Goal: Task Accomplishment & Management: Use online tool/utility

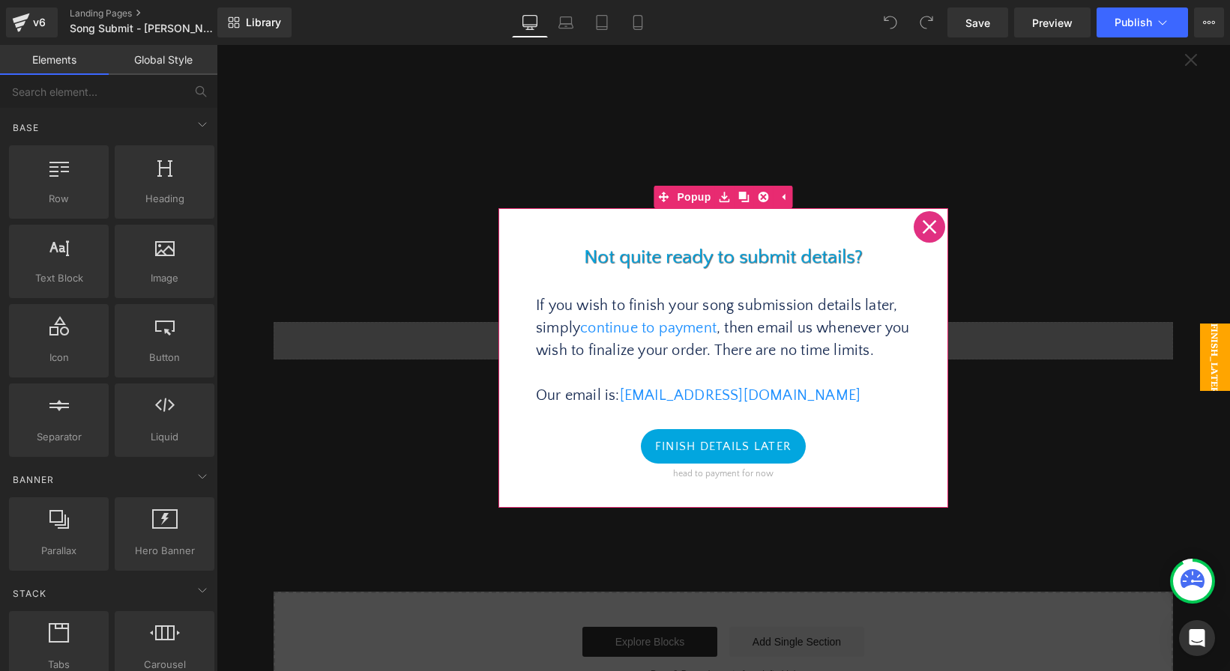
click at [928, 229] on icon at bounding box center [929, 227] width 14 height 14
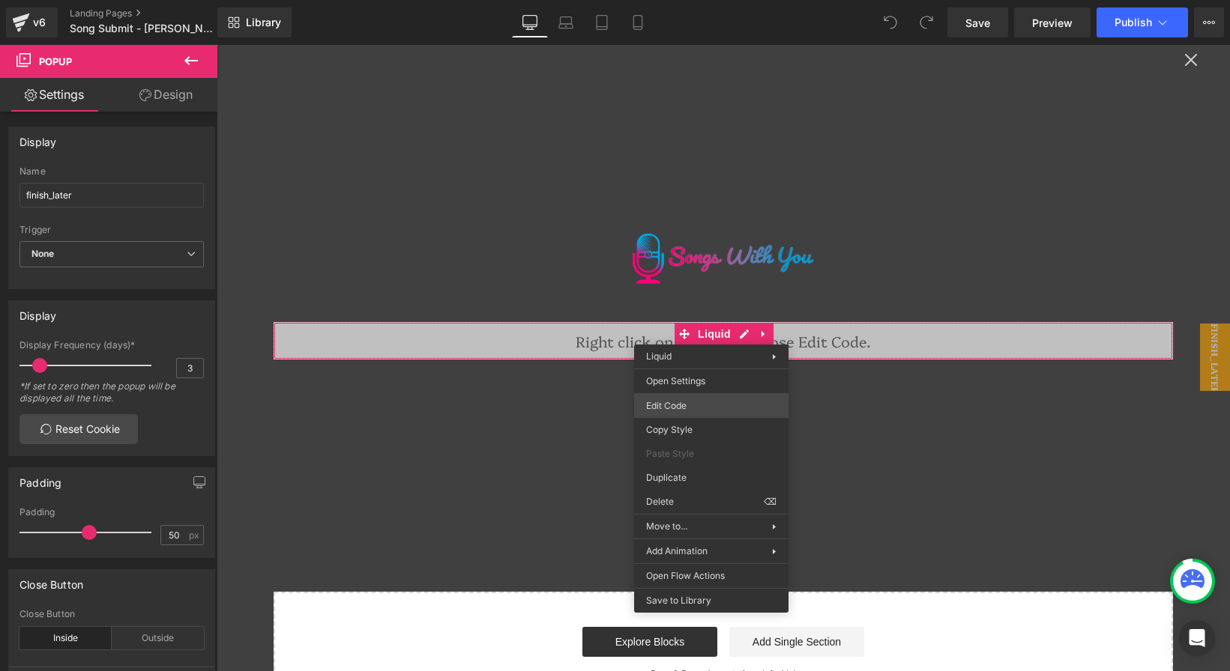
click at [708, 0] on div "You are previewing how the will restyle your page. You can not edit Elements in…" at bounding box center [615, 0] width 1230 height 0
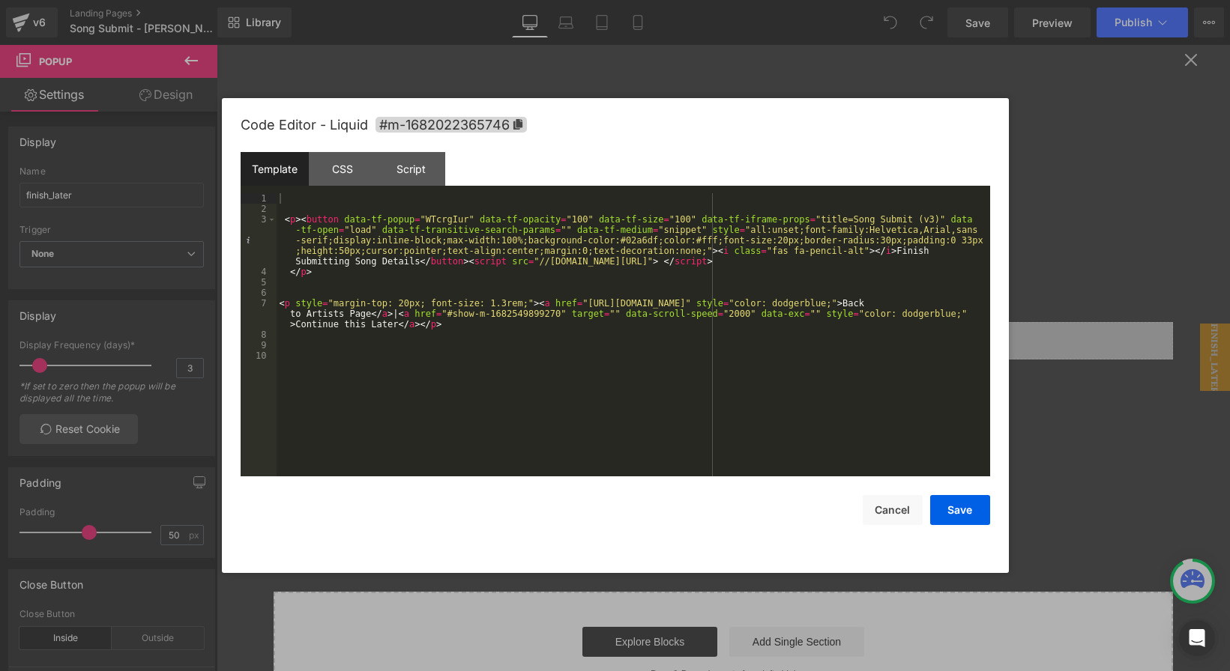
click at [581, 338] on div "< p > < button data-tf-popup = "WTcrgIur" data-tf-opacity = "100" data-tf-size …" at bounding box center [633, 345] width 713 height 304
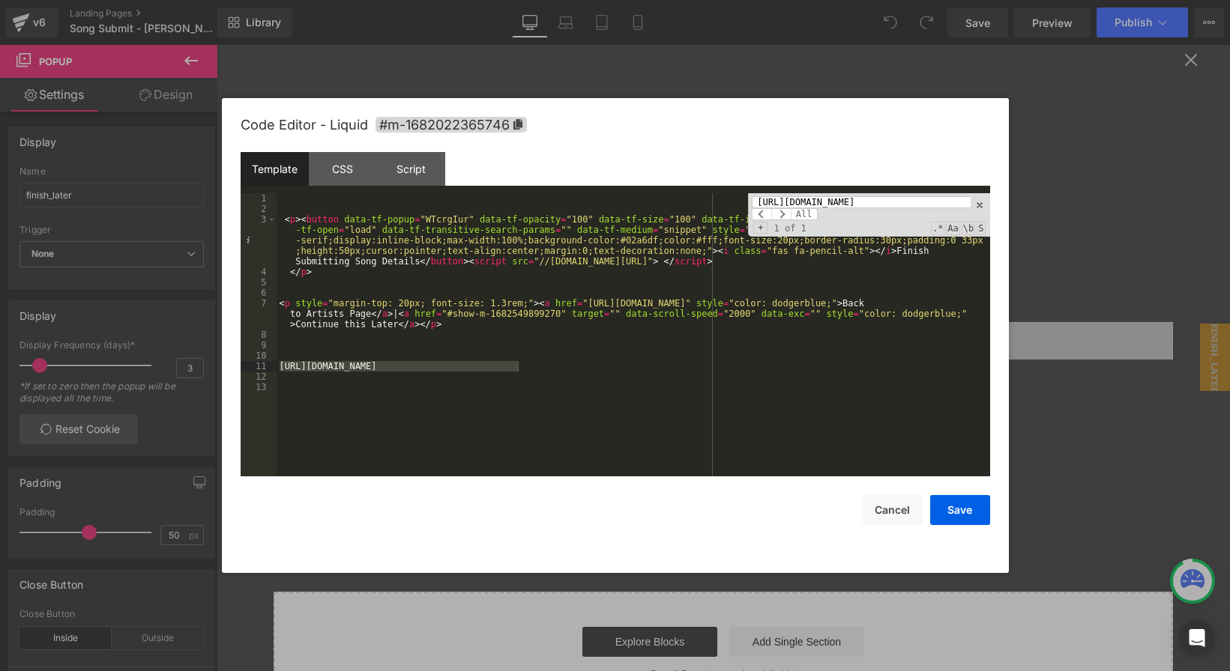
scroll to position [0, 29]
type input "https://n9cvbp5mayv.typeform.com/to/WTcrgIur"
click at [580, 378] on div "< p > < button data-tf-popup = "WTcrgIur" data-tf-opacity = "100" data-tf-size …" at bounding box center [633, 345] width 713 height 304
click at [979, 205] on span at bounding box center [979, 205] width 10 height 10
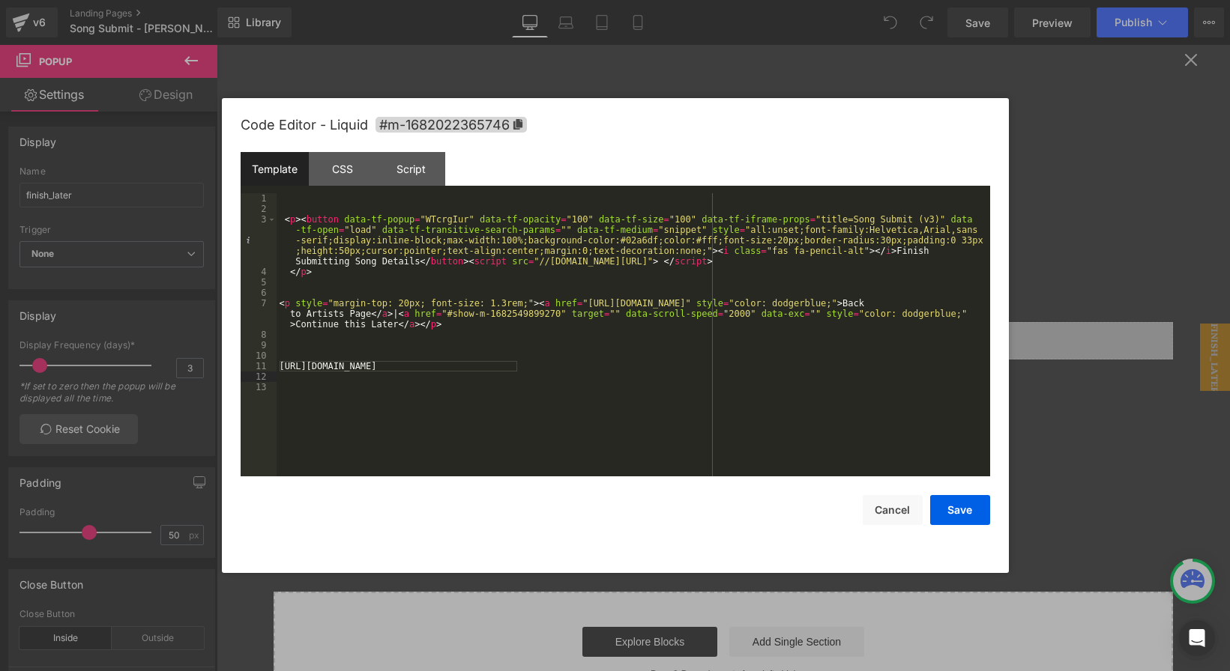
click at [516, 387] on div "< p > < button data-tf-popup = "WTcrgIur" data-tf-opacity = "100" data-tf-size …" at bounding box center [633, 345] width 713 height 304
drag, startPoint x: 524, startPoint y: 369, endPoint x: 274, endPoint y: 369, distance: 250.3
click at [274, 369] on pre "1 2 3 4 5 6 7 8 9 10 11 12 13 < p > < button data-tf-popup = "WTcrgIur" data-tf…" at bounding box center [615, 334] width 749 height 283
click at [405, 166] on div "Script" at bounding box center [411, 169] width 68 height 34
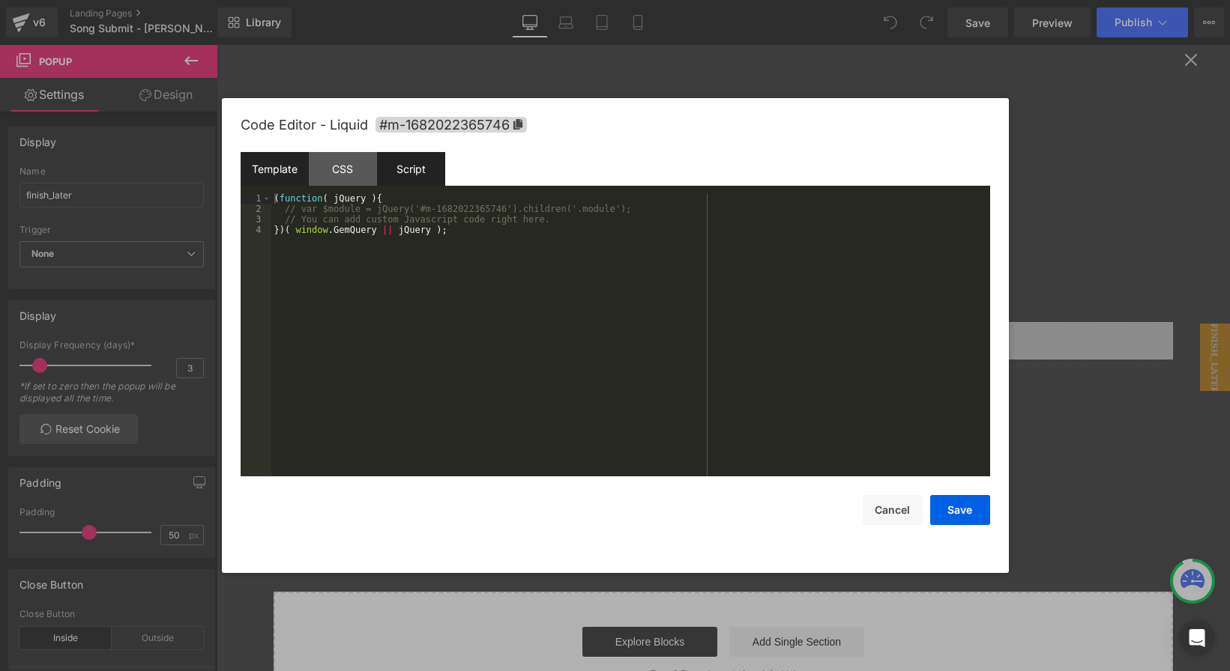
click at [275, 169] on div "Template" at bounding box center [275, 169] width 68 height 34
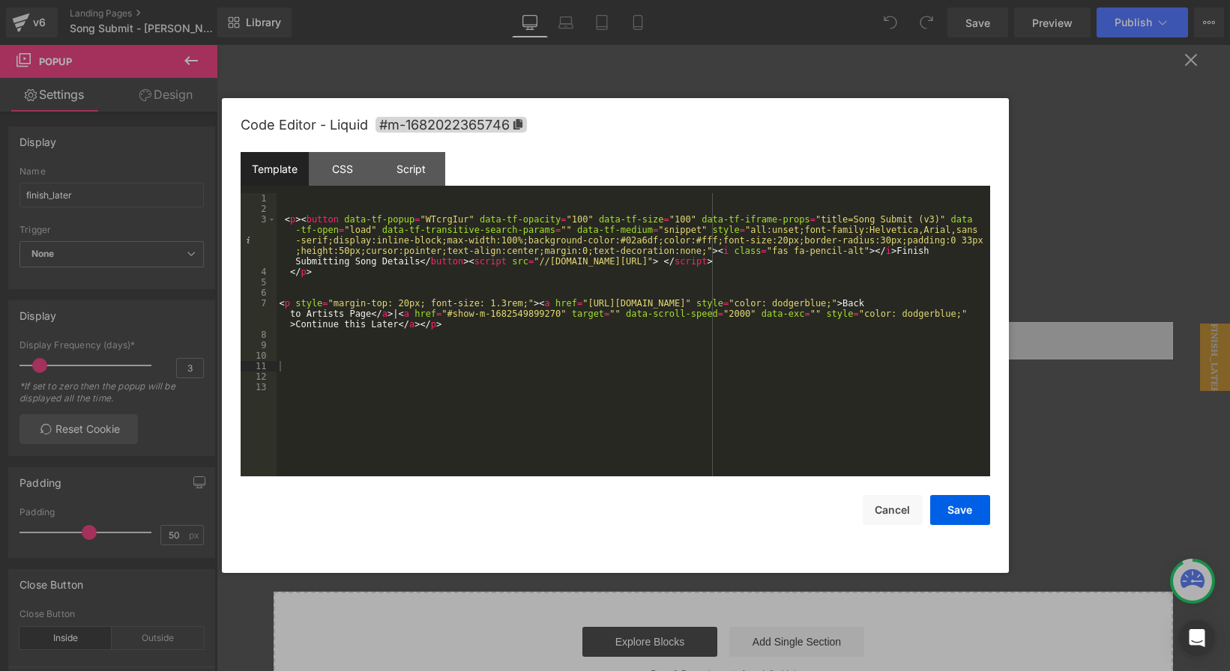
click at [545, 334] on div "< p > < button data-tf-popup = "WTcrgIur" data-tf-opacity = "100" data-tf-size …" at bounding box center [633, 345] width 713 height 304
click at [459, 327] on div "< p > < button data-tf-popup = "WTcrgIur" data-tf-opacity = "100" data-tf-size …" at bounding box center [633, 345] width 713 height 304
click at [891, 516] on button "Cancel" at bounding box center [892, 510] width 60 height 30
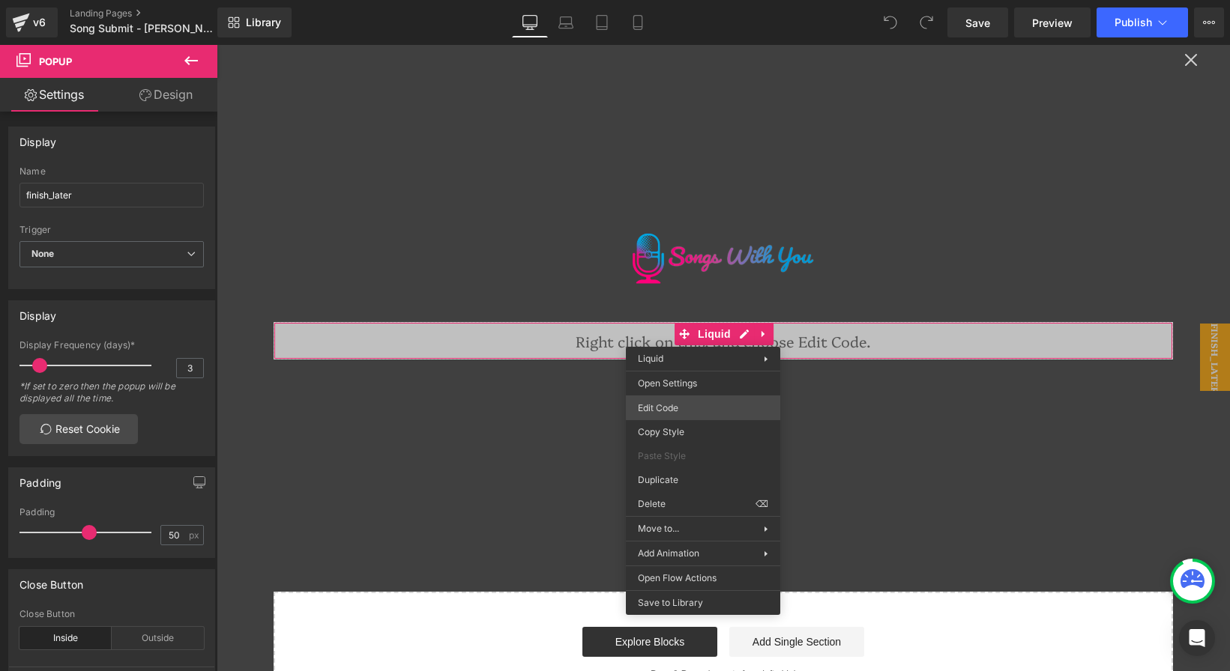
click at [703, 0] on div "You are previewing how the will restyle your page. You can not edit Elements in…" at bounding box center [615, 0] width 1230 height 0
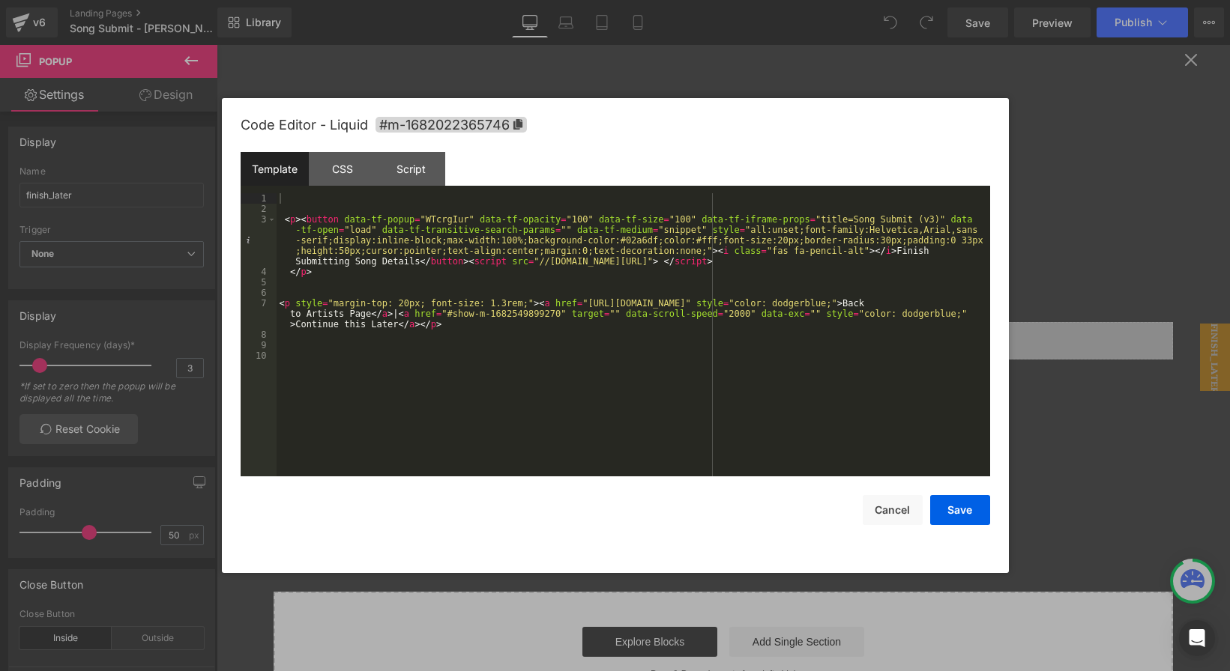
click at [474, 330] on div "< p > < button data-tf-popup = "WTcrgIur" data-tf-opacity = "100" data-tf-size …" at bounding box center [633, 345] width 713 height 304
click at [880, 507] on button "Cancel" at bounding box center [892, 510] width 60 height 30
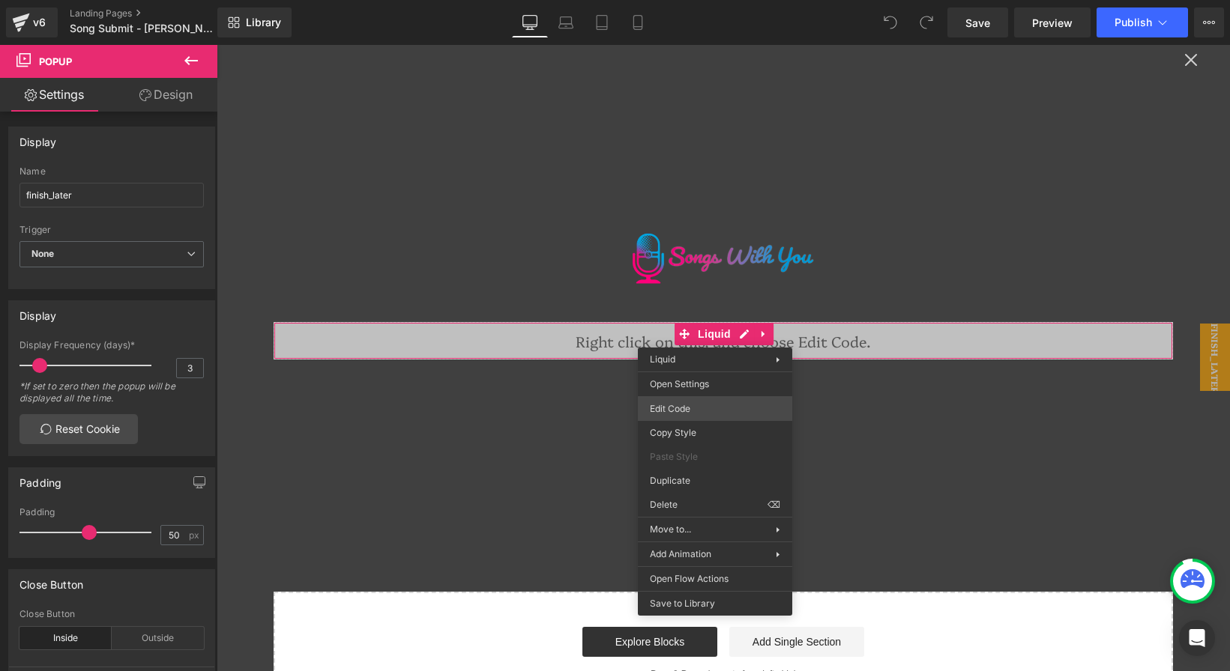
click at [714, 0] on div "You are previewing how the will restyle your page. You can not edit Elements in…" at bounding box center [615, 0] width 1230 height 0
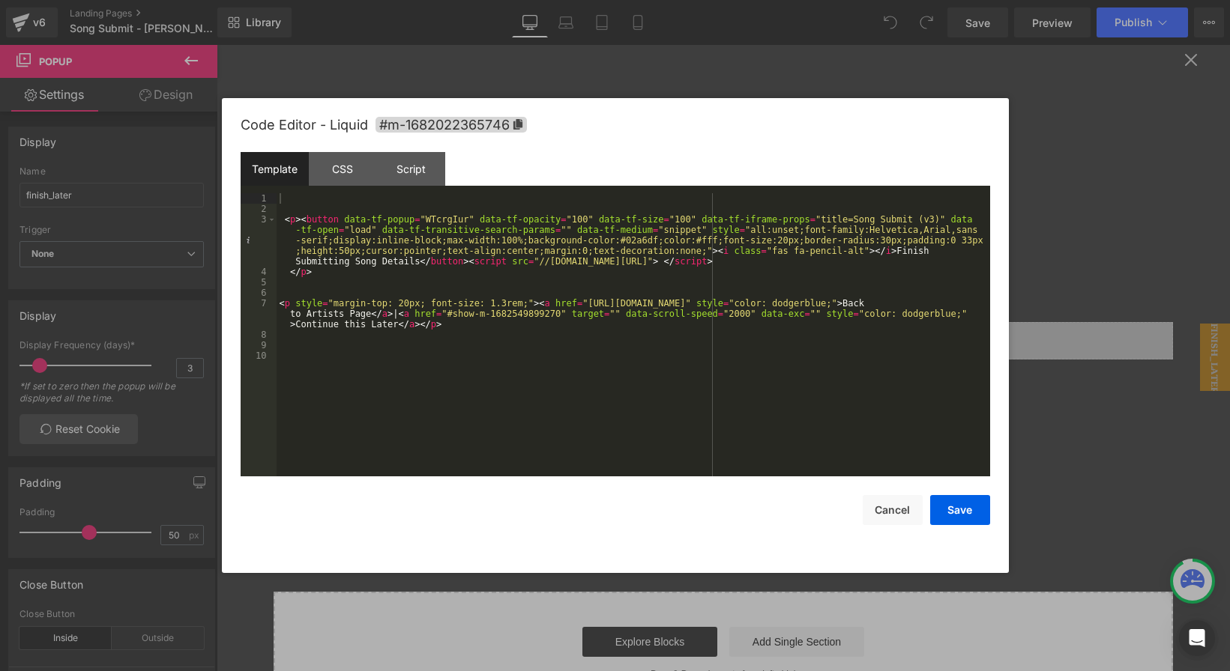
click at [428, 266] on div "< p > < button data-tf-popup = "WTcrgIur" data-tf-opacity = "100" data-tf-size …" at bounding box center [633, 345] width 713 height 304
click at [441, 221] on div "< p > < button data-tf-popup = "WTcrgIur" data-tf-opacity = "100" data-tf-size …" at bounding box center [633, 345] width 713 height 304
click at [450, 339] on div "< p > < button data-tf-popup = "WTcrgIur" data-tf-opacity = "100" data-tf-size …" at bounding box center [633, 345] width 713 height 304
click at [450, 217] on div "< p > < button data-tf-popup = "WTcrgIur" data-tf-opacity = "100" data-tf-size …" at bounding box center [633, 345] width 713 height 304
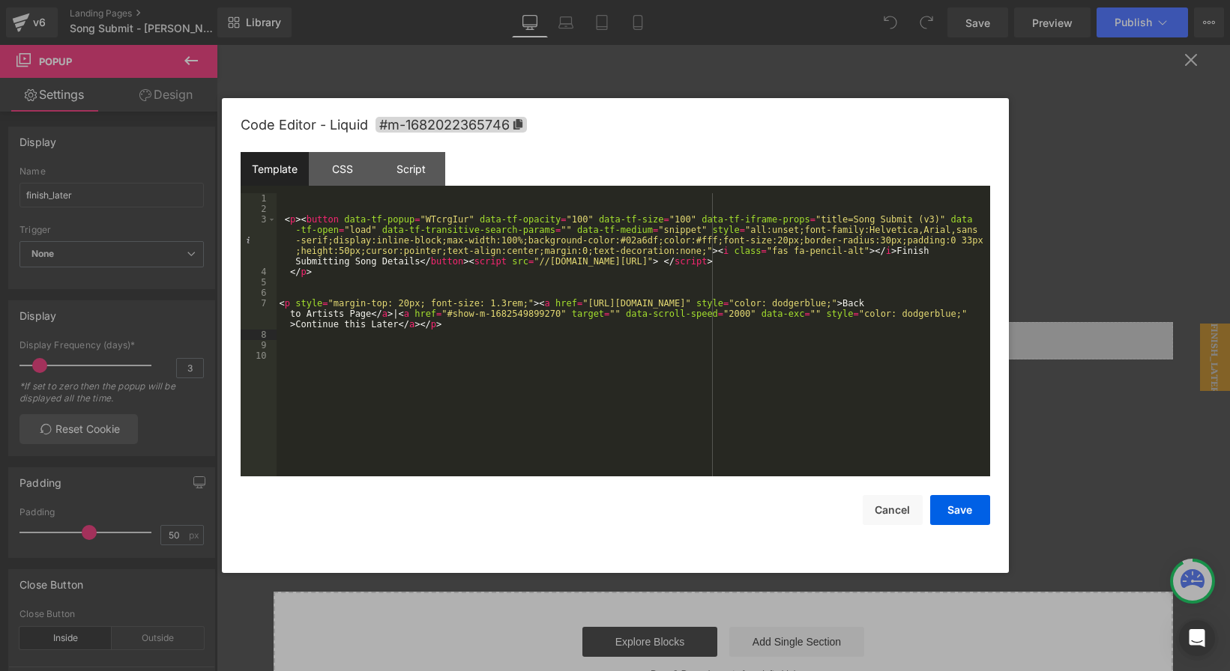
click at [450, 217] on div "< p > < button data-tf-popup = "WTcrgIur" data-tf-opacity = "100" data-tf-size …" at bounding box center [633, 345] width 713 height 304
click at [902, 509] on button "Cancel" at bounding box center [892, 510] width 60 height 30
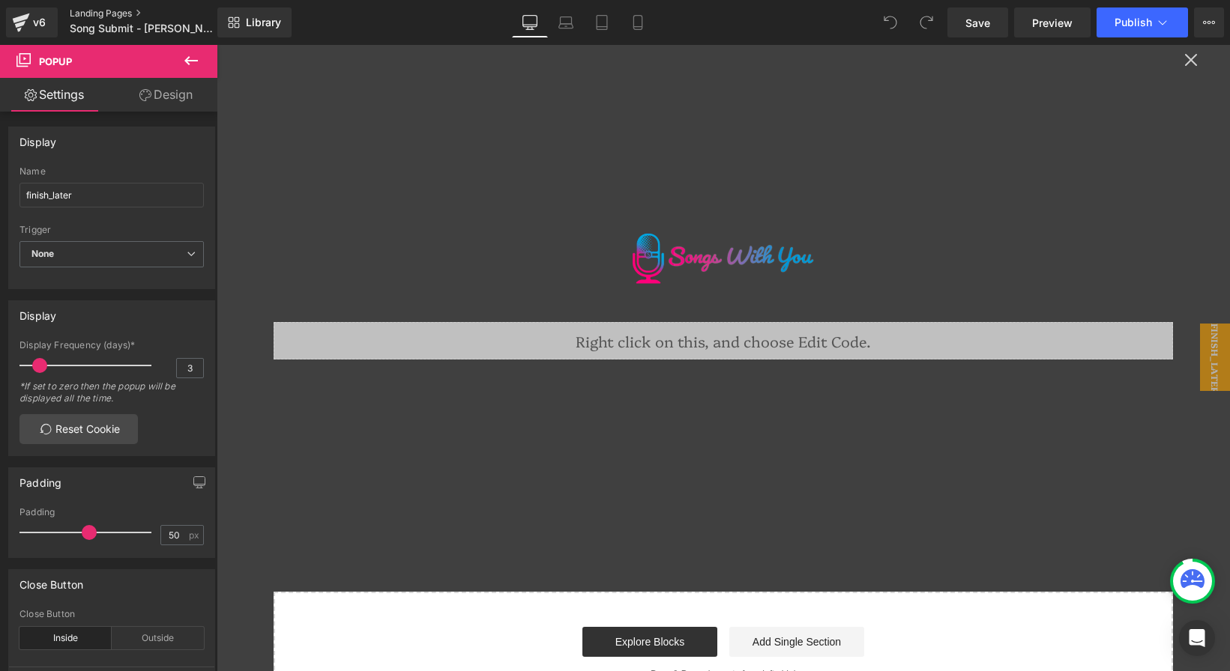
click at [102, 14] on link "Landing Pages" at bounding box center [156, 13] width 172 height 12
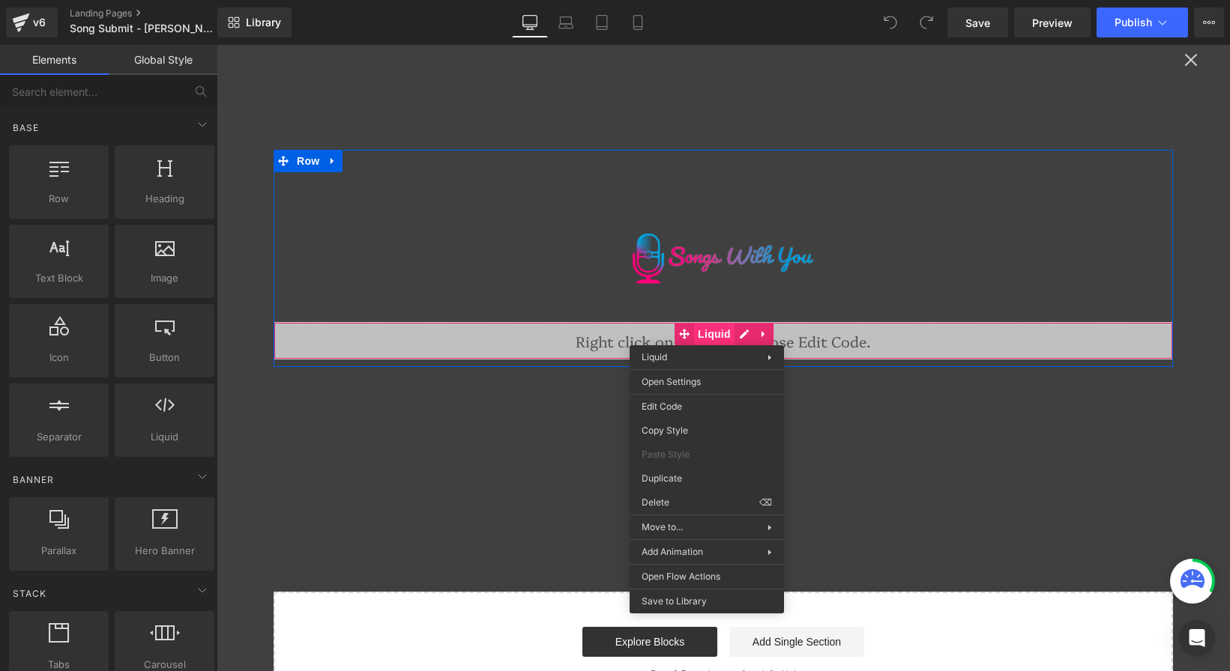
click at [713, 334] on div "Liquid" at bounding box center [723, 340] width 899 height 37
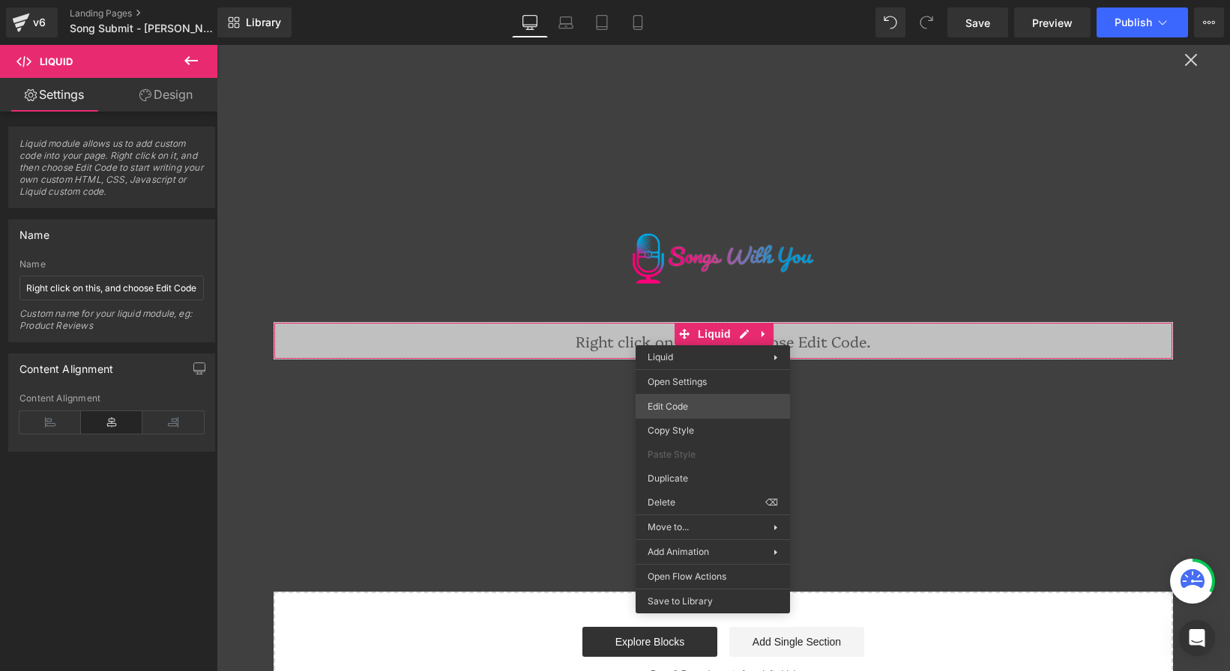
click at [708, 0] on div "Liquid You are previewing how the will restyle your page. You can not edit Elem…" at bounding box center [615, 0] width 1230 height 0
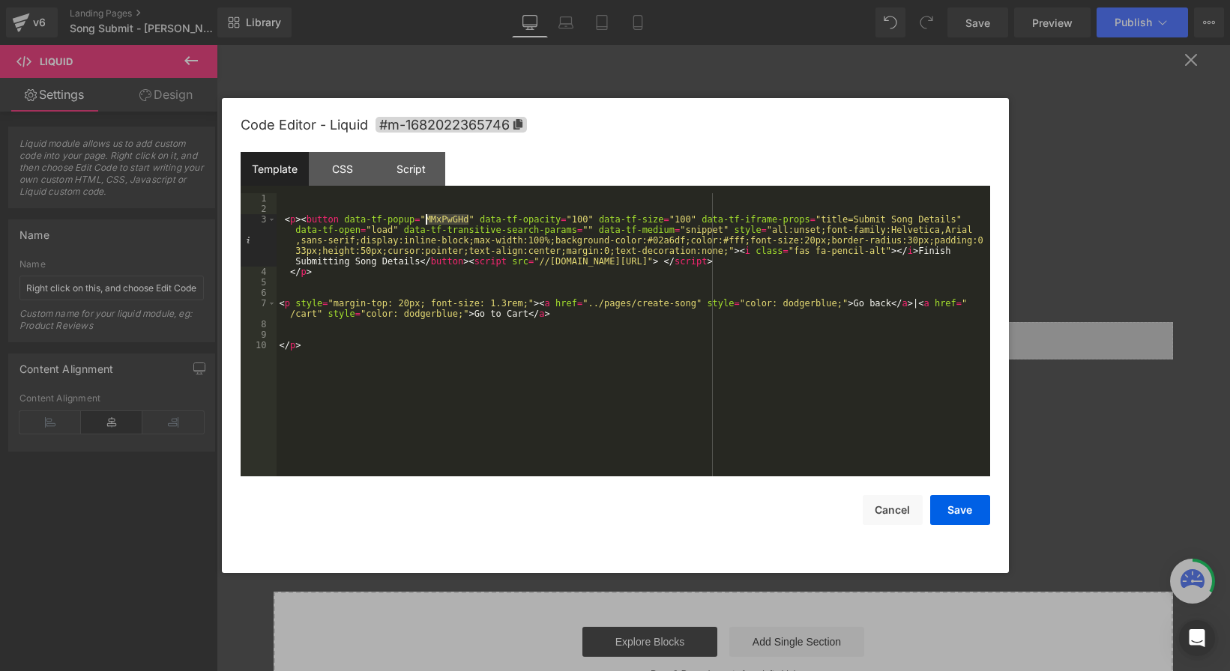
drag, startPoint x: 469, startPoint y: 223, endPoint x: 426, endPoint y: 223, distance: 42.7
click at [426, 223] on div "< p > < button data-tf-popup = "MMxPwGHd" data-tf-opacity = "100" data-tf-size …" at bounding box center [633, 345] width 713 height 304
click at [446, 223] on div "< p > < button data-tf-popup = "MMxPwGHd" data-tf-opacity = "100" data-tf-size …" at bounding box center [633, 345] width 713 height 304
click at [391, 350] on div "< p > < button data-tf-popup = "MMxPwGHd" data-tf-opacity = "100" data-tf-size …" at bounding box center [633, 345] width 713 height 304
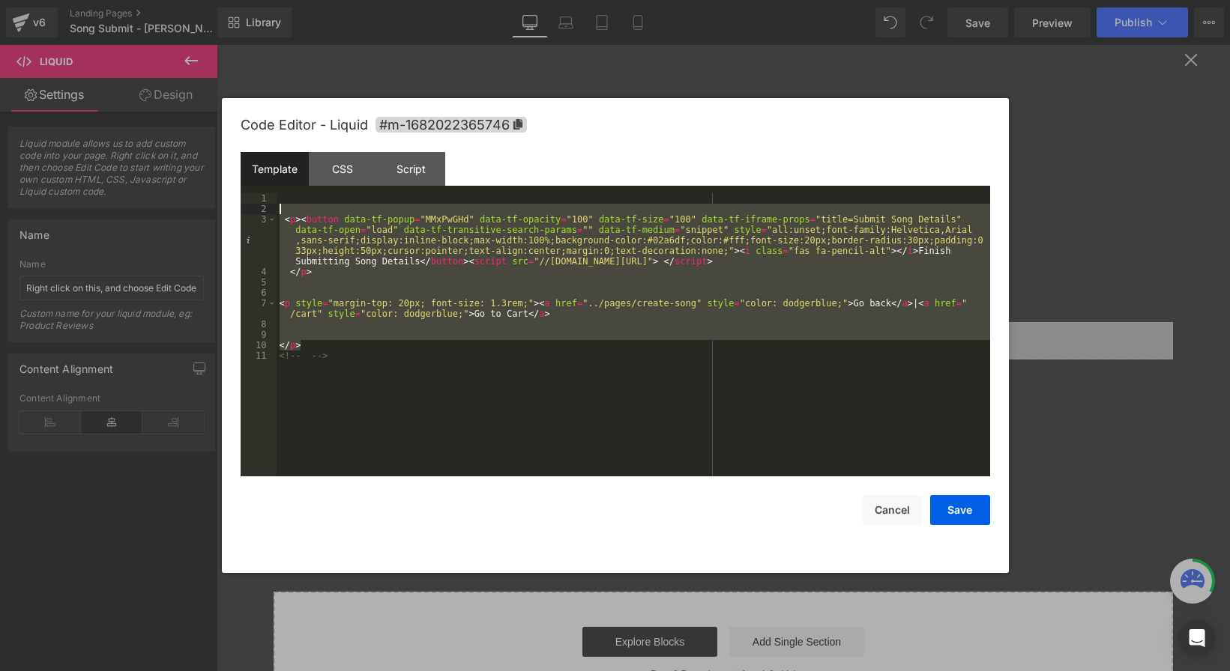
drag, startPoint x: 307, startPoint y: 343, endPoint x: 246, endPoint y: 215, distance: 142.1
click at [246, 214] on pre "1 2 3 4 5 6 7 8 9 10 11 < p > < button data-tf-popup = "MMxPwGHd" data-tf-opaci…" at bounding box center [615, 334] width 749 height 283
click at [309, 362] on div "< p > < button data-tf-popup = "MMxPwGHd" data-tf-opacity = "100" data-tf-size …" at bounding box center [633, 345] width 713 height 304
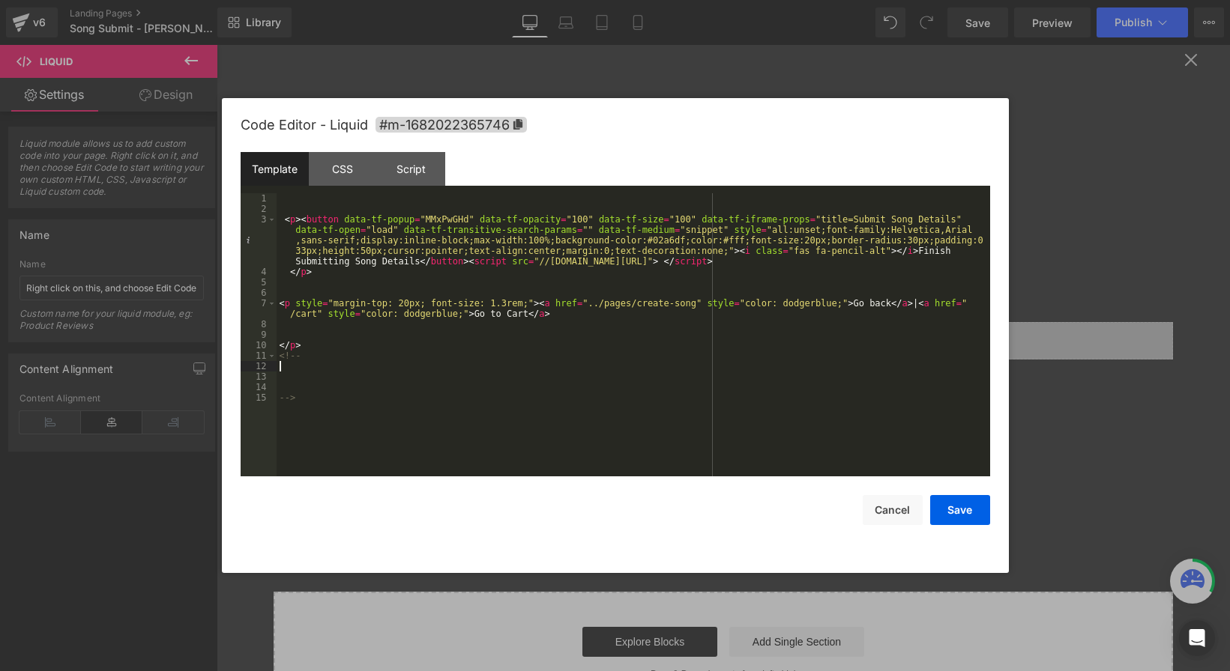
scroll to position [31, 0]
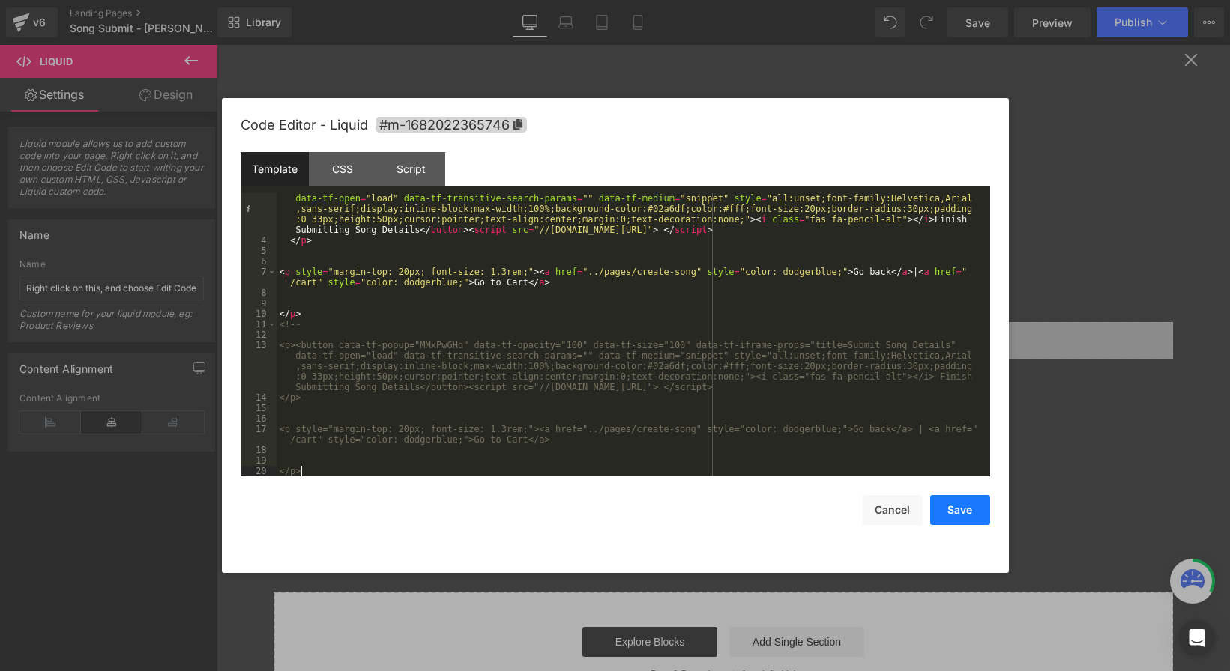
click at [949, 509] on button "Save" at bounding box center [960, 510] width 60 height 30
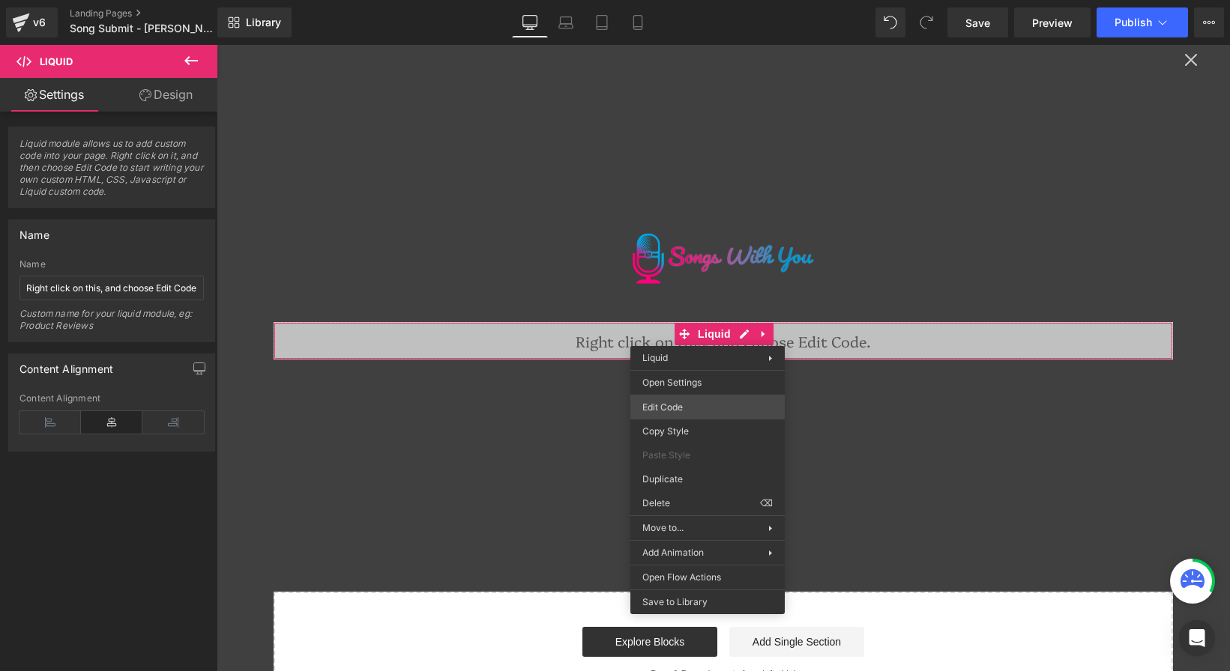
click at [695, 0] on div "Liquid You are previewing how the will restyle your page. You can not edit Elem…" at bounding box center [615, 0] width 1230 height 0
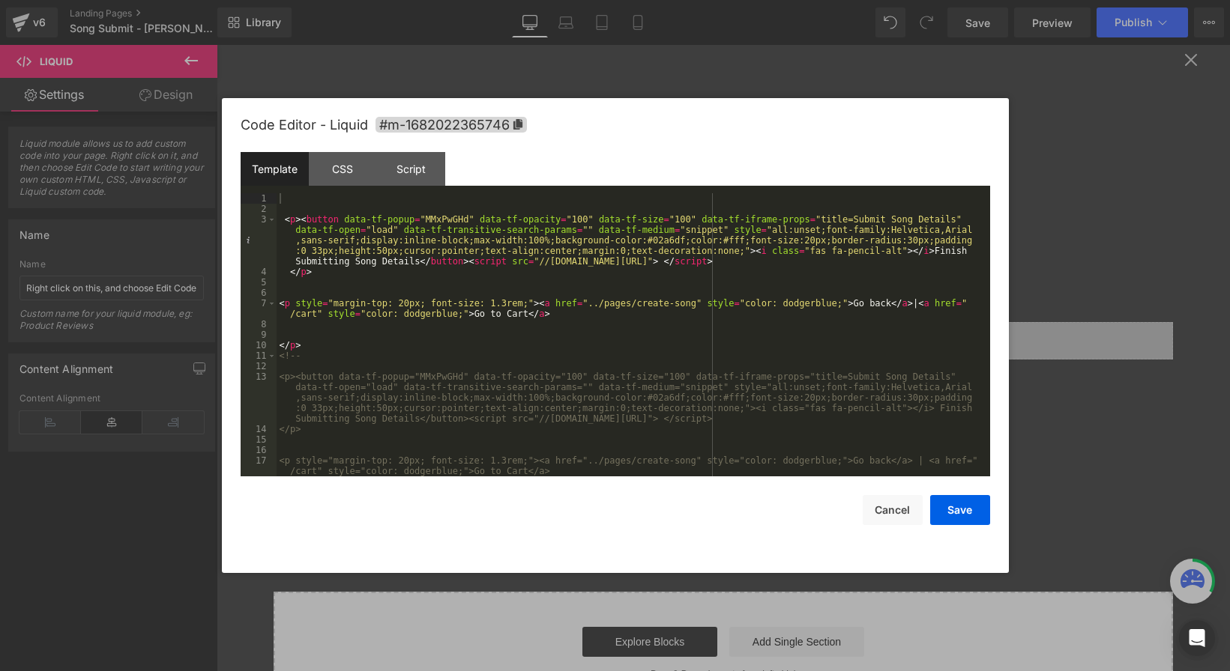
click at [445, 222] on div "< p > < button data-tf-popup = "MMxPwGHd" data-tf-opacity = "100" data-tf-size …" at bounding box center [630, 345] width 707 height 304
click at [953, 514] on button "Save" at bounding box center [960, 510] width 60 height 30
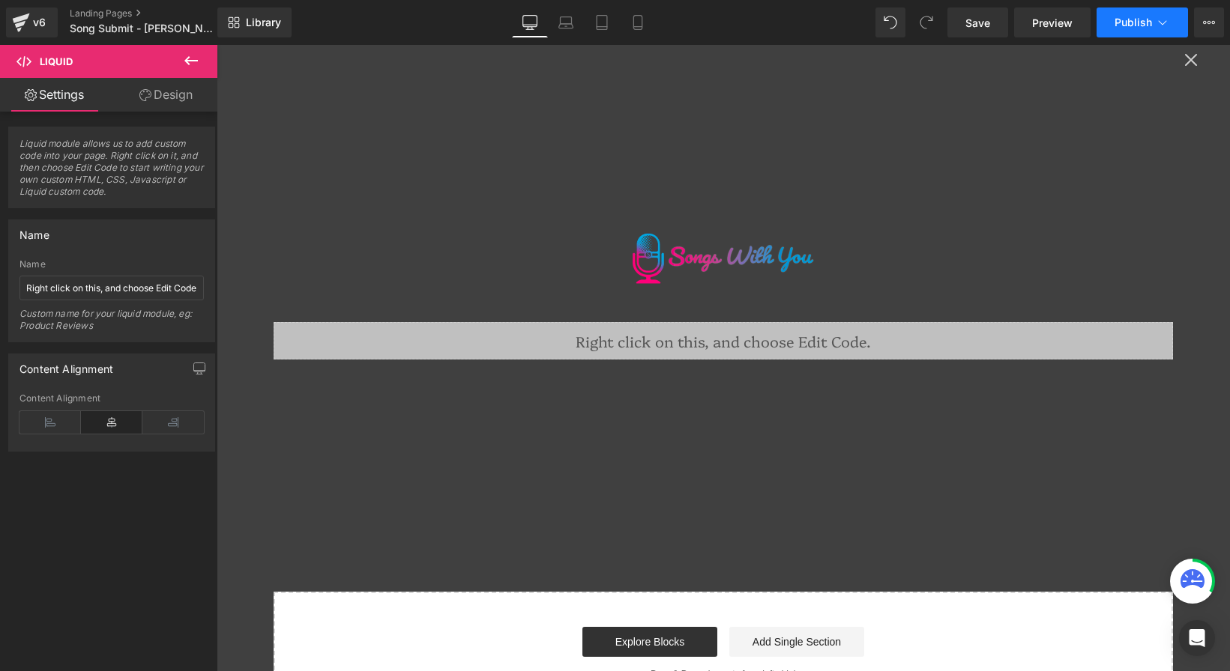
click at [1135, 24] on span "Publish" at bounding box center [1132, 22] width 37 height 12
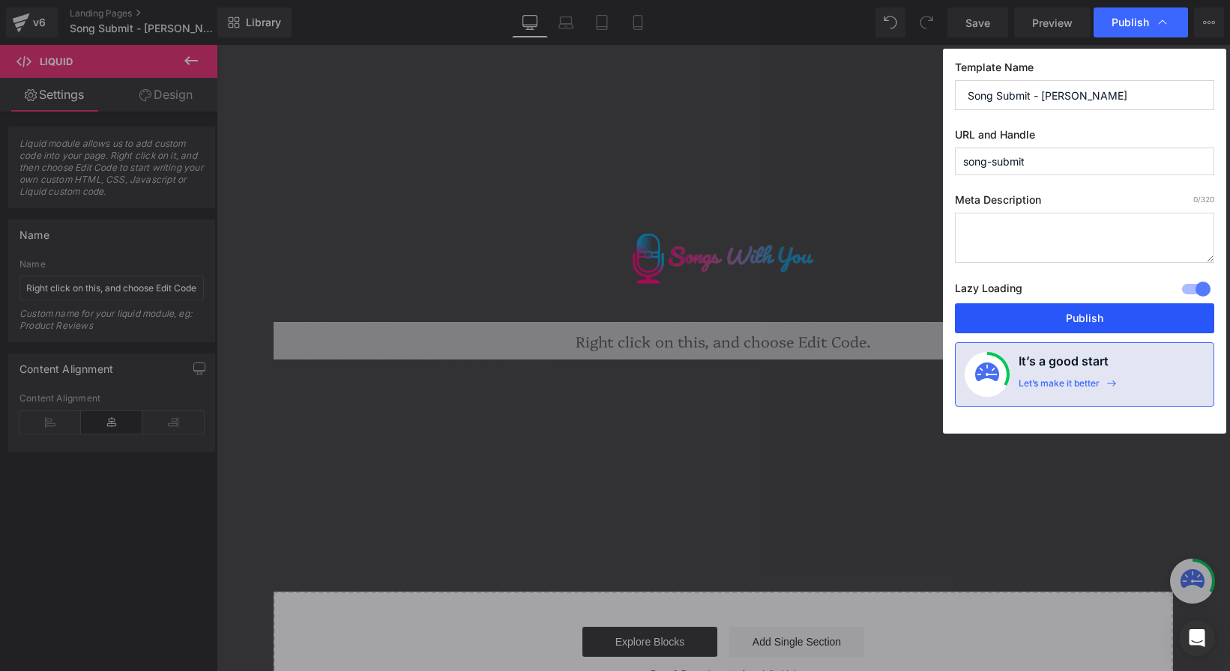
click at [1009, 324] on button "Publish" at bounding box center [1084, 318] width 259 height 30
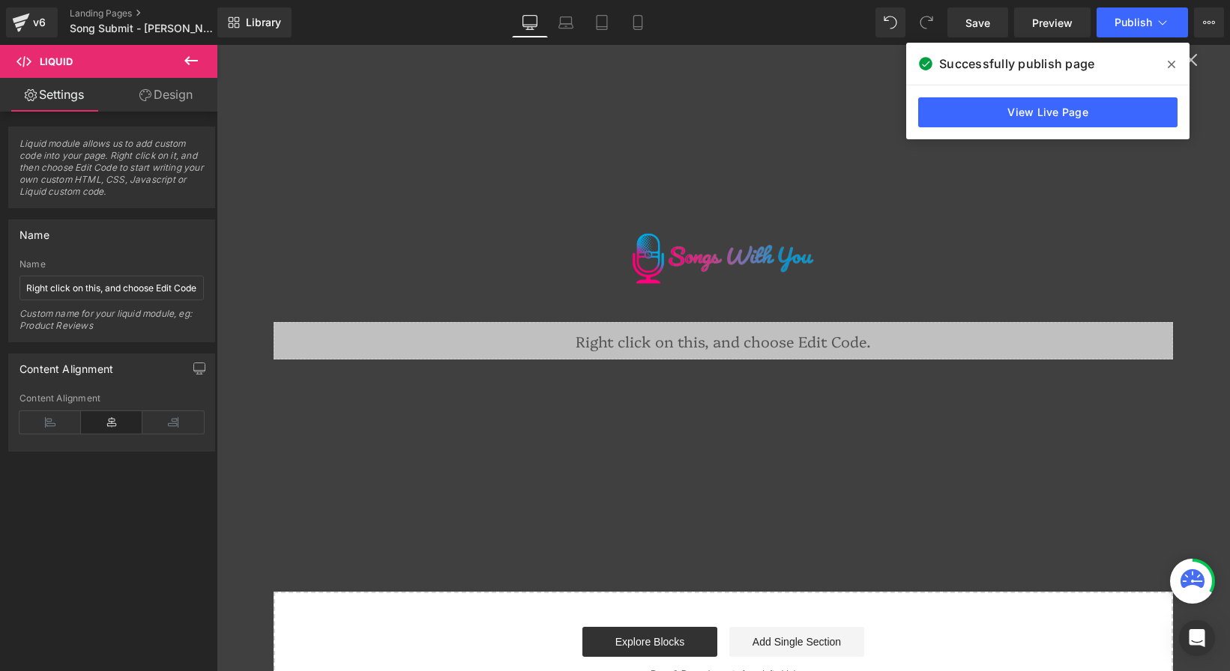
click at [1169, 60] on icon at bounding box center [1170, 64] width 7 height 12
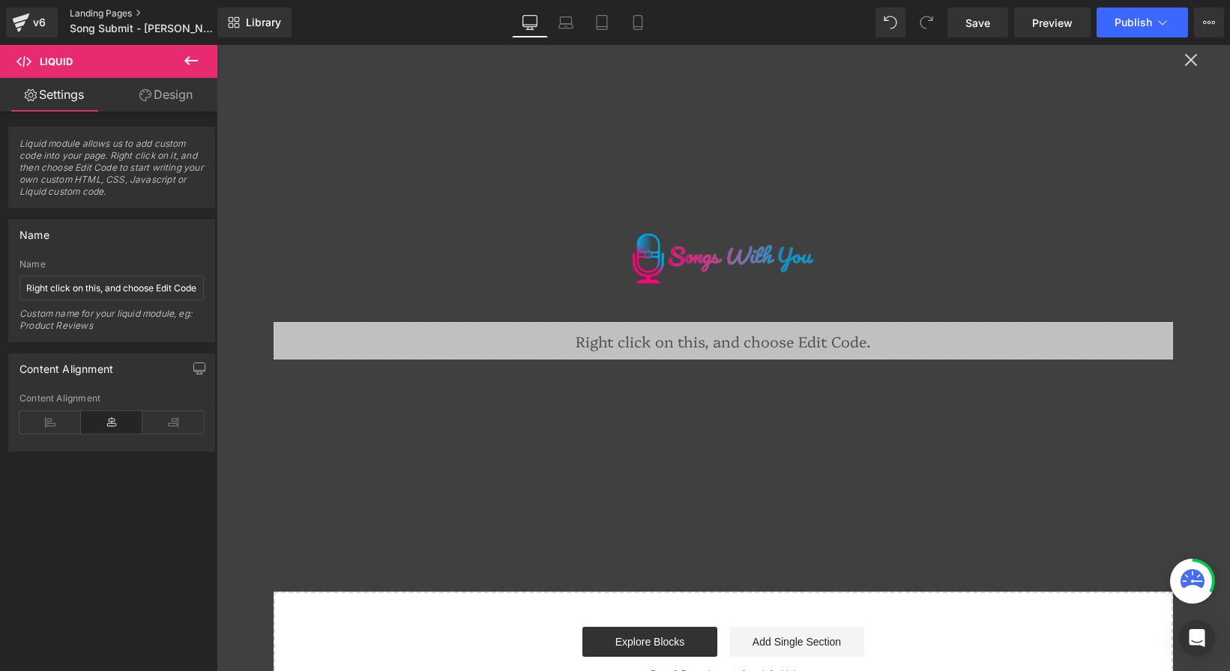
click at [102, 13] on link "Landing Pages" at bounding box center [156, 13] width 172 height 12
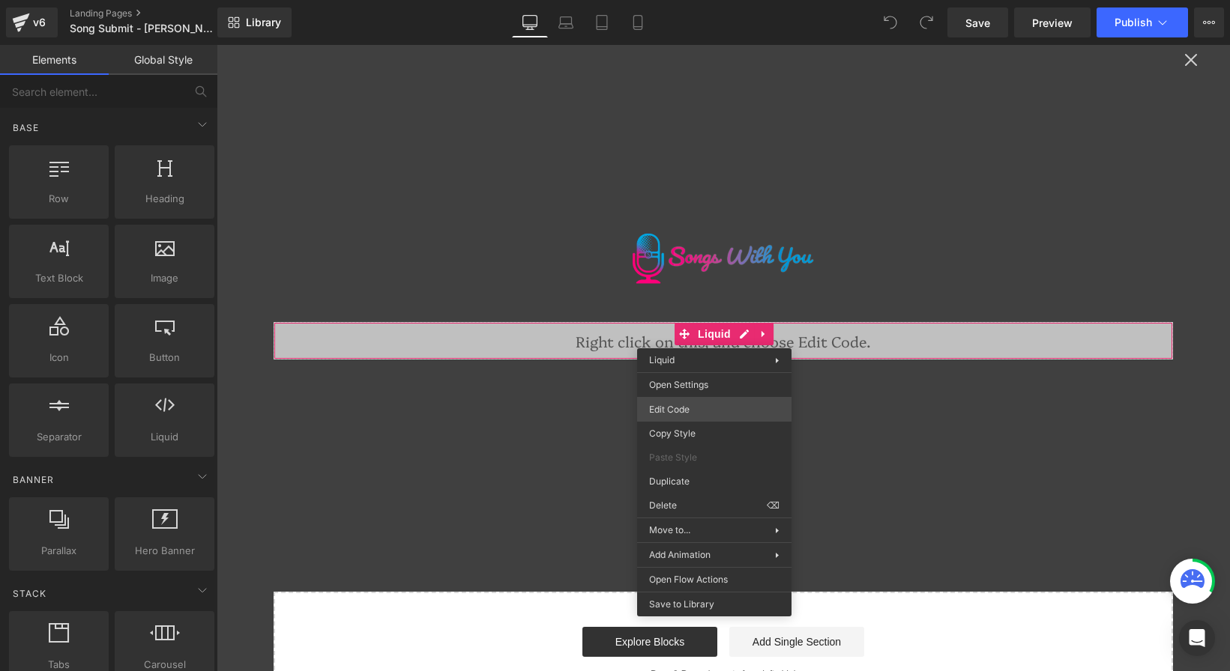
click at [715, 0] on div "You are previewing how the will restyle your page. You can not edit Elements in…" at bounding box center [615, 0] width 1230 height 0
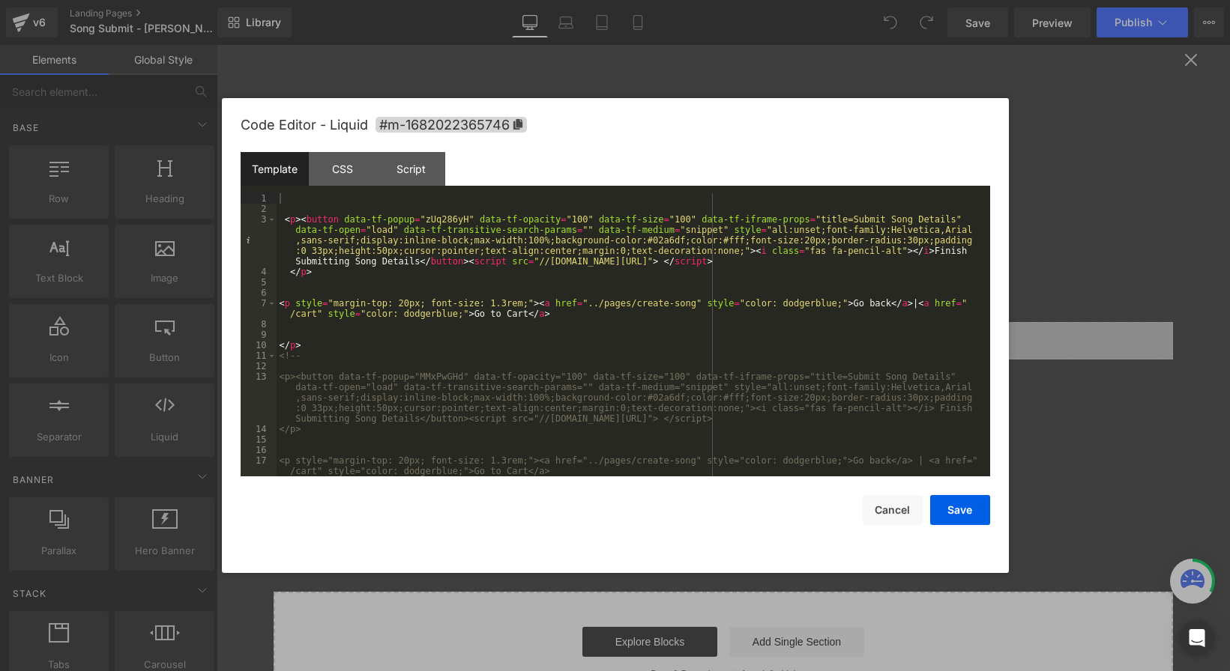
click at [437, 223] on div "< p > < button data-tf-popup = "zUq286yH" data-tf-opacity = "100" data-tf-size …" at bounding box center [630, 345] width 707 height 304
click at [952, 505] on button "Save" at bounding box center [960, 510] width 60 height 30
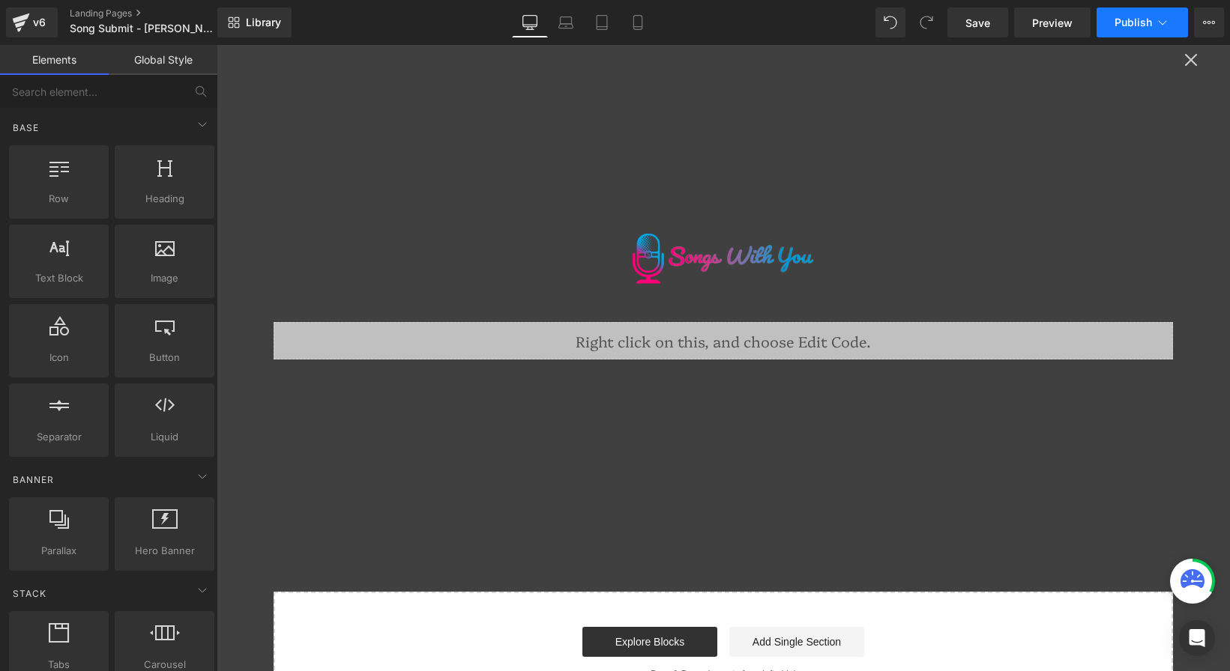
click at [1123, 28] on span "Publish" at bounding box center [1132, 22] width 37 height 12
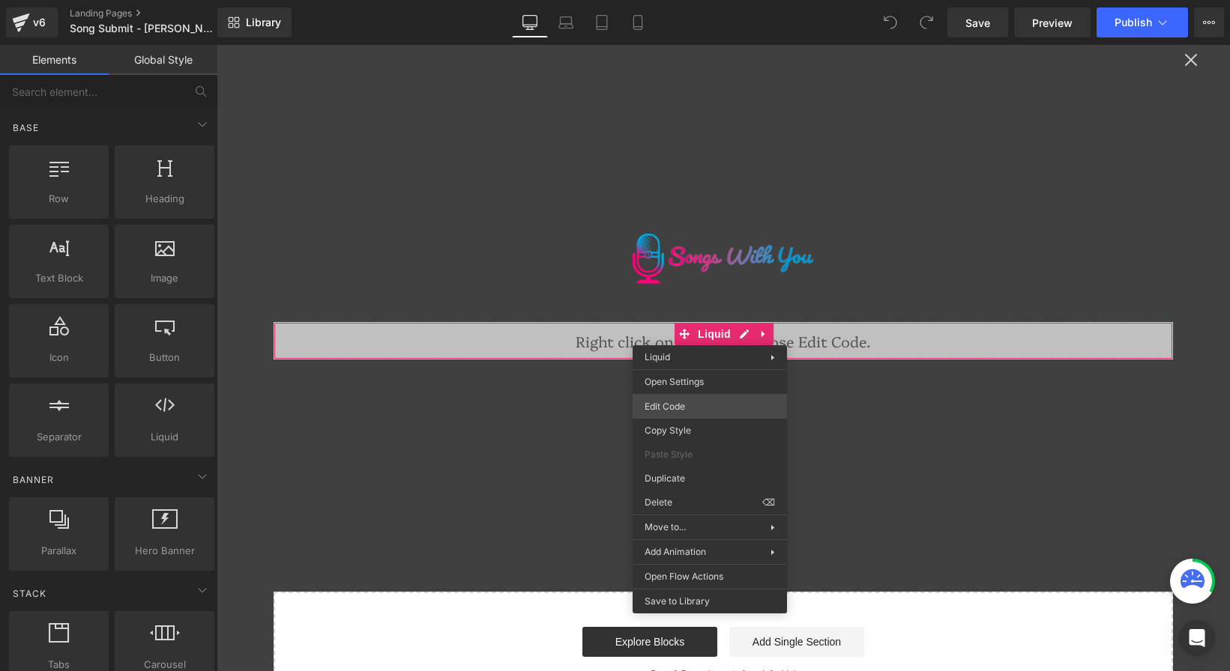
click at [704, 0] on div "You are previewing how the will restyle your page. You can not edit Elements in…" at bounding box center [615, 0] width 1230 height 0
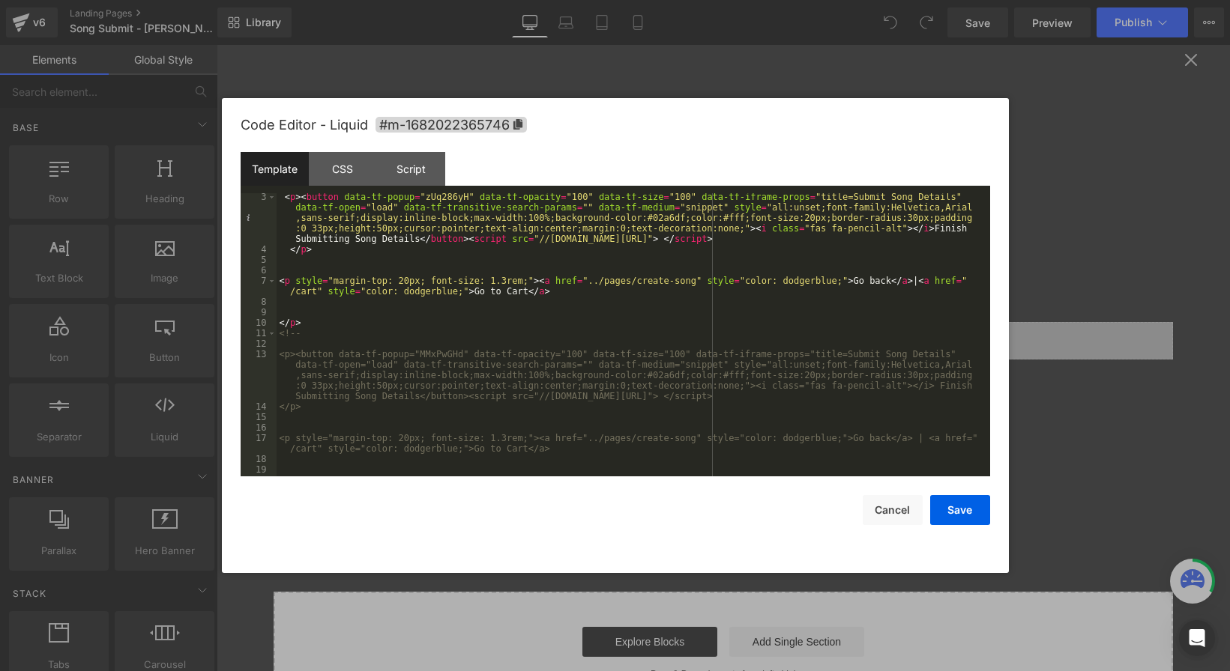
scroll to position [63, 0]
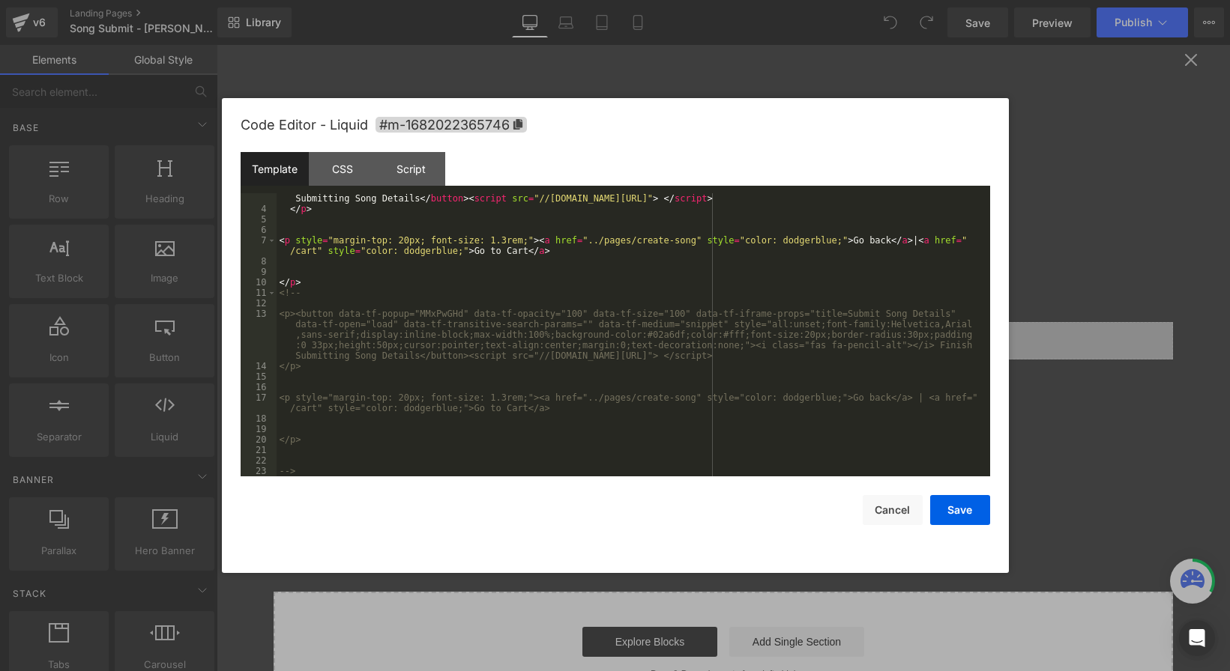
click at [312, 295] on div "< p > < button data-tf-popup = "zUq286yH" data-tf-opacity = "100" data-tf-size …" at bounding box center [630, 324] width 707 height 346
click at [952, 507] on button "Save" at bounding box center [960, 510] width 60 height 30
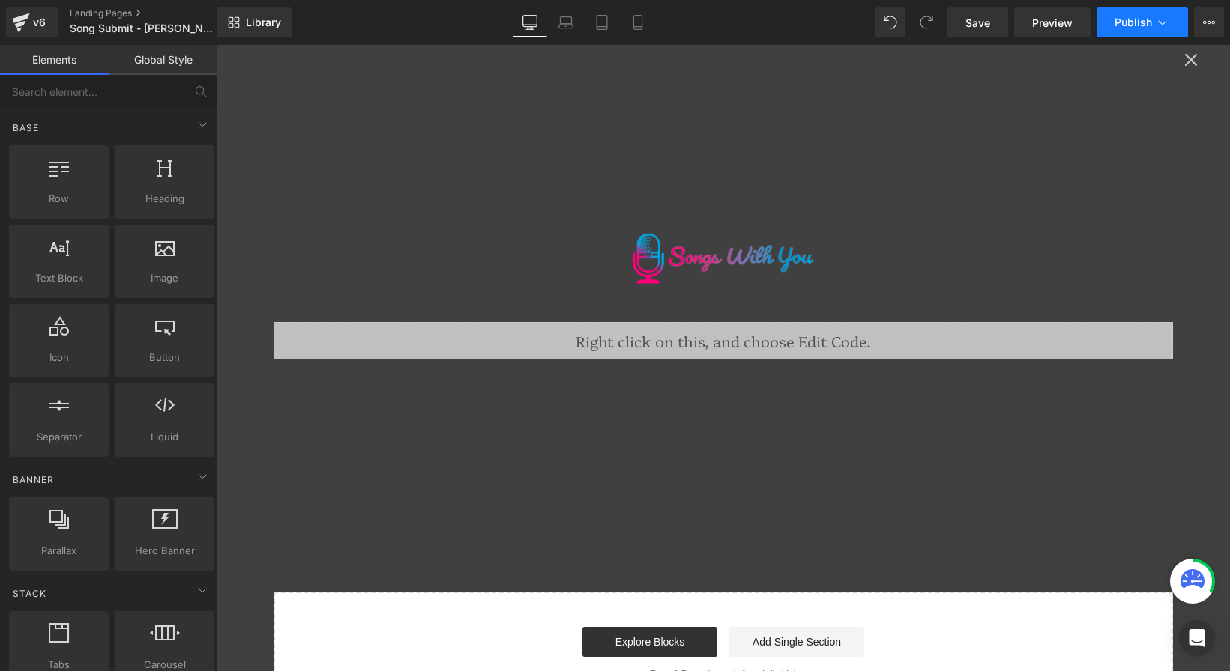
click at [1113, 29] on button "Publish" at bounding box center [1141, 22] width 91 height 30
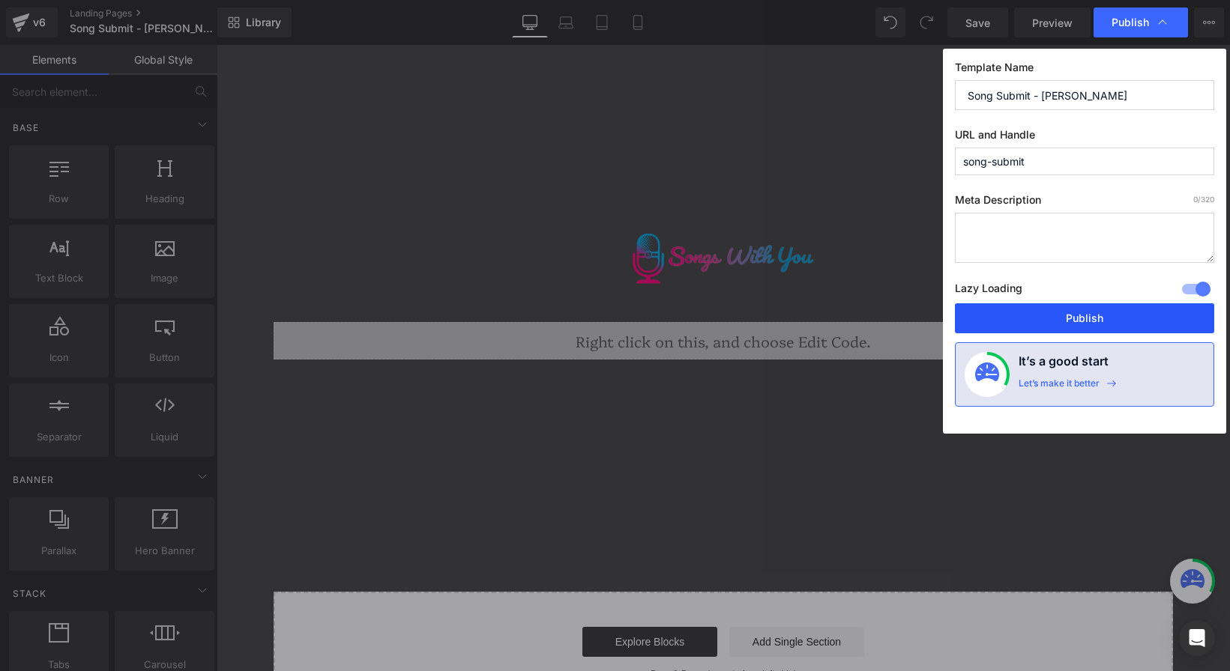
click at [1029, 327] on button "Publish" at bounding box center [1084, 318] width 259 height 30
